Goal: Information Seeking & Learning: Learn about a topic

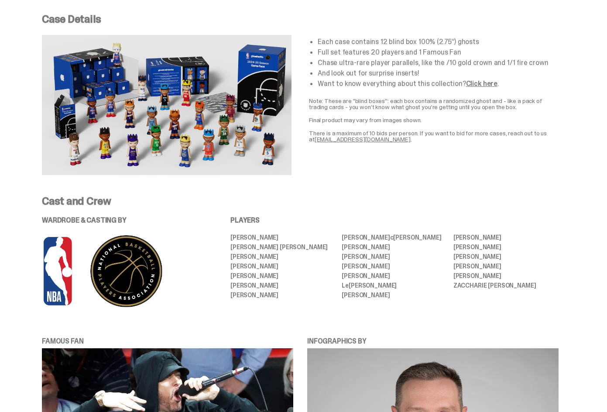
scroll to position [262, 0]
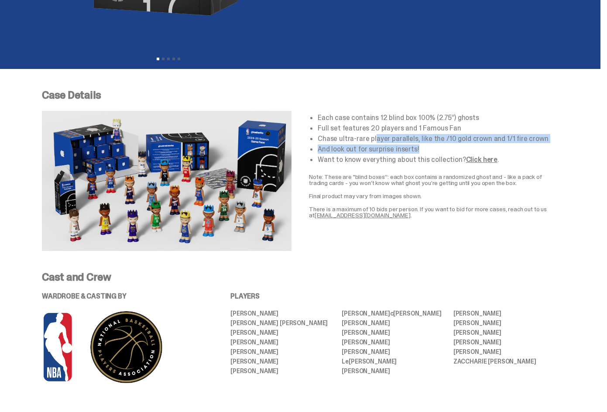
drag, startPoint x: 322, startPoint y: 140, endPoint x: 449, endPoint y: 145, distance: 126.6
click at [449, 145] on ul "Each case contains 12 blind box 100% (2.75”) ghosts Full set features 20 player…" at bounding box center [438, 138] width 241 height 49
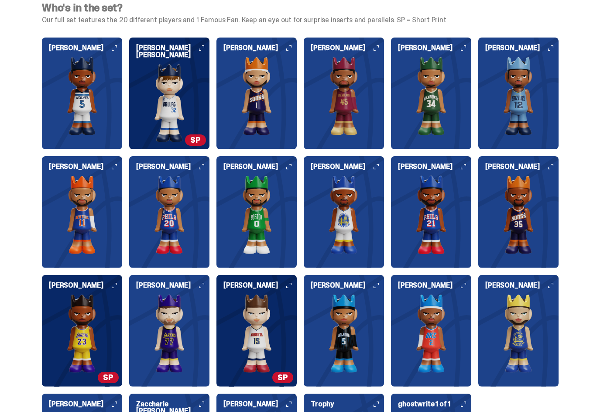
scroll to position [872, 0]
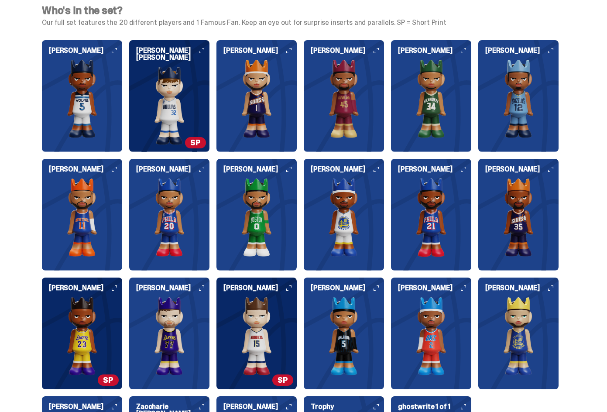
click at [553, 170] on icon at bounding box center [550, 169] width 5 height 5
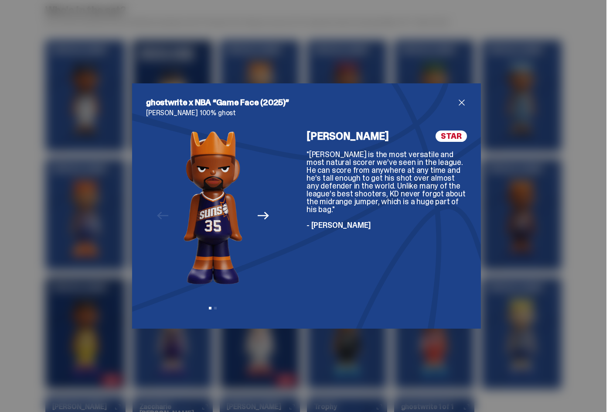
click at [458, 99] on span "close" at bounding box center [462, 102] width 10 height 10
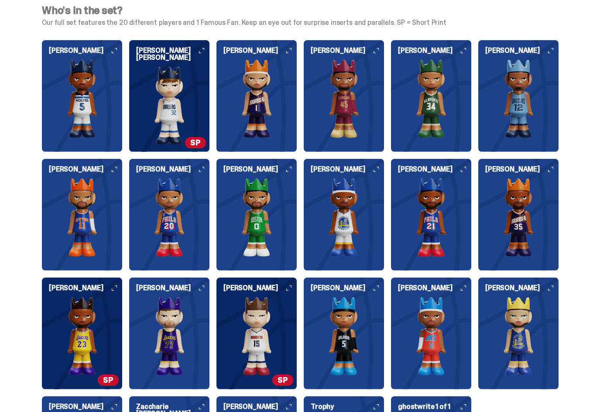
click at [120, 287] on h6 "[PERSON_NAME]" at bounding box center [85, 287] width 73 height 7
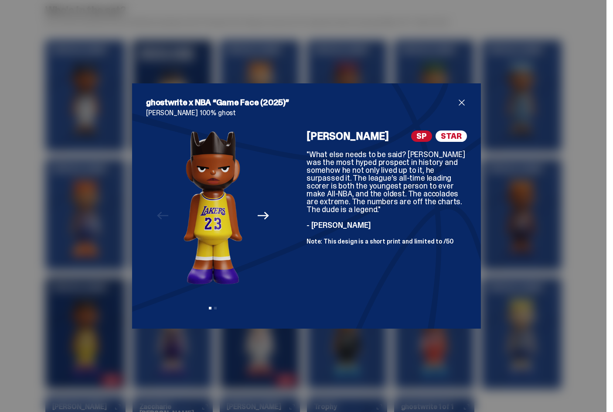
click at [461, 102] on span "close" at bounding box center [462, 102] width 10 height 10
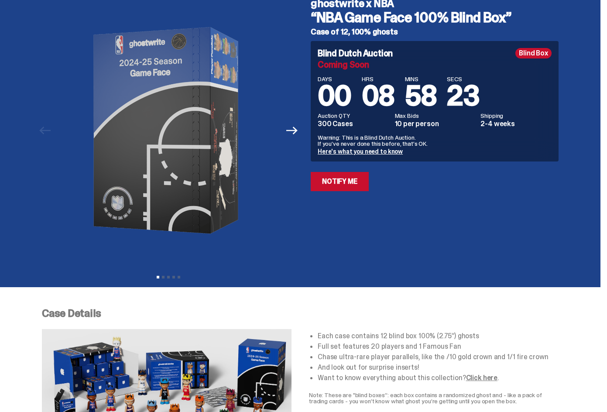
scroll to position [0, 0]
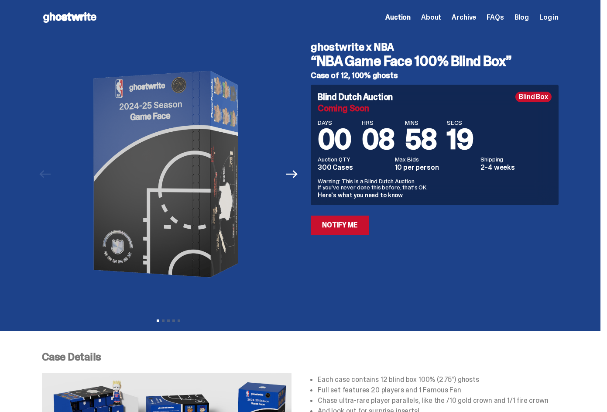
click at [365, 192] on link "Here's what you need to know" at bounding box center [360, 195] width 85 height 8
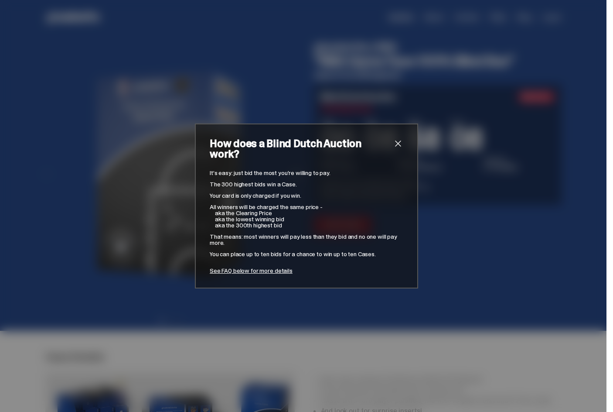
click at [397, 147] on span "close" at bounding box center [398, 143] width 10 height 10
